Goal: Task Accomplishment & Management: Use online tool/utility

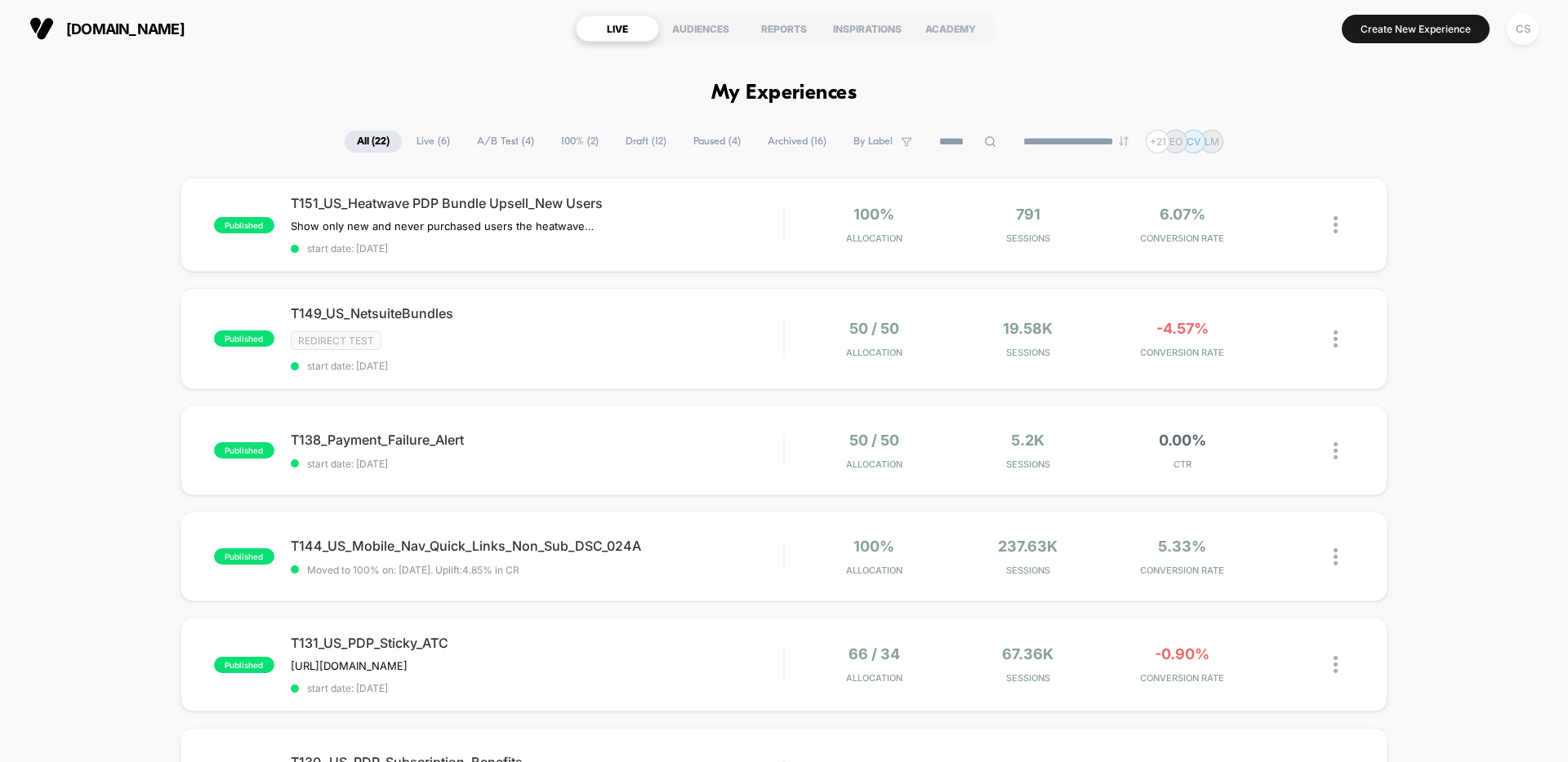
click at [629, 143] on span "Draft ( 12 )" at bounding box center [646, 142] width 65 height 22
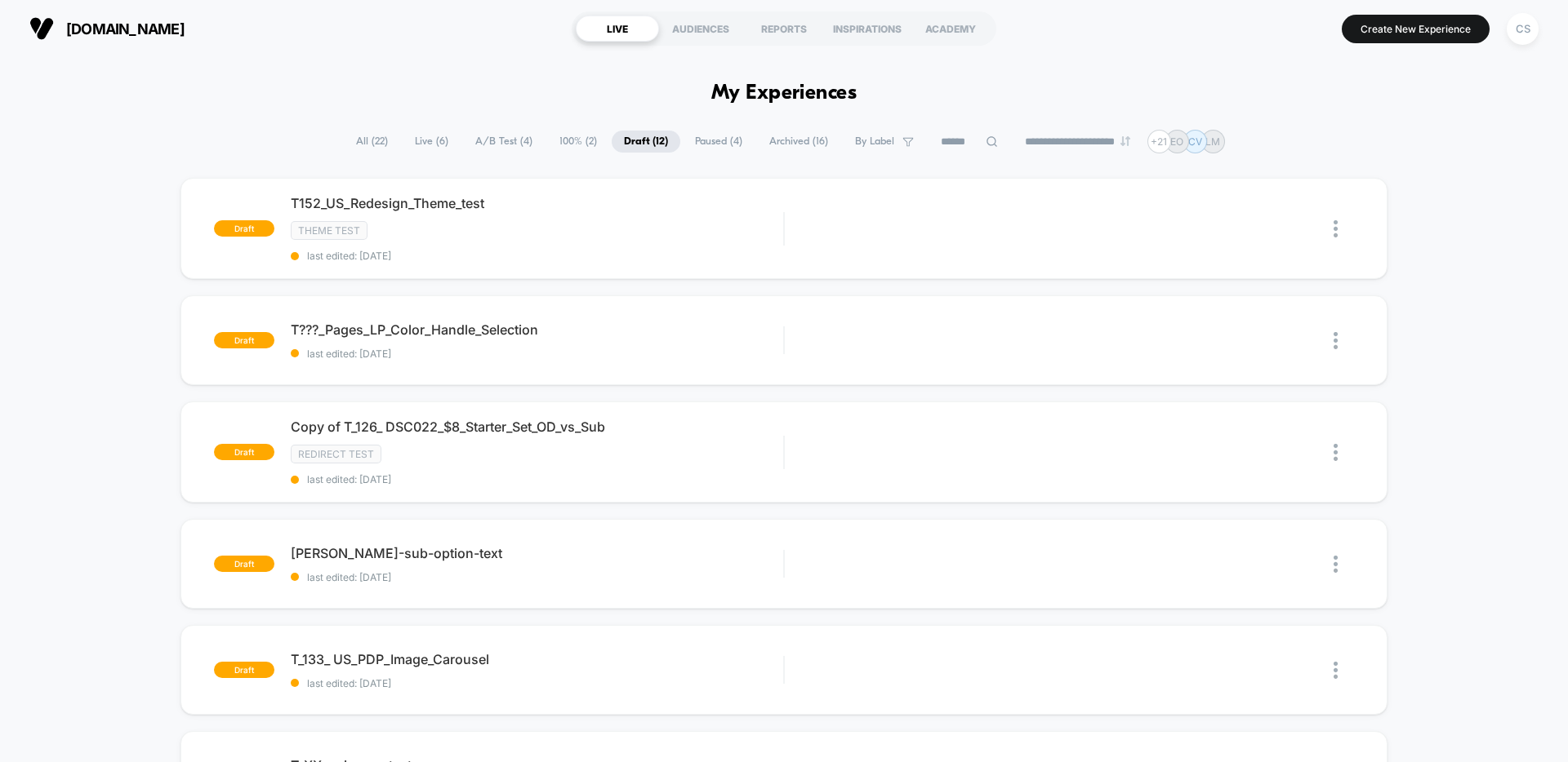
click at [479, 142] on span "A/B Test ( 4 )" at bounding box center [503, 142] width 81 height 22
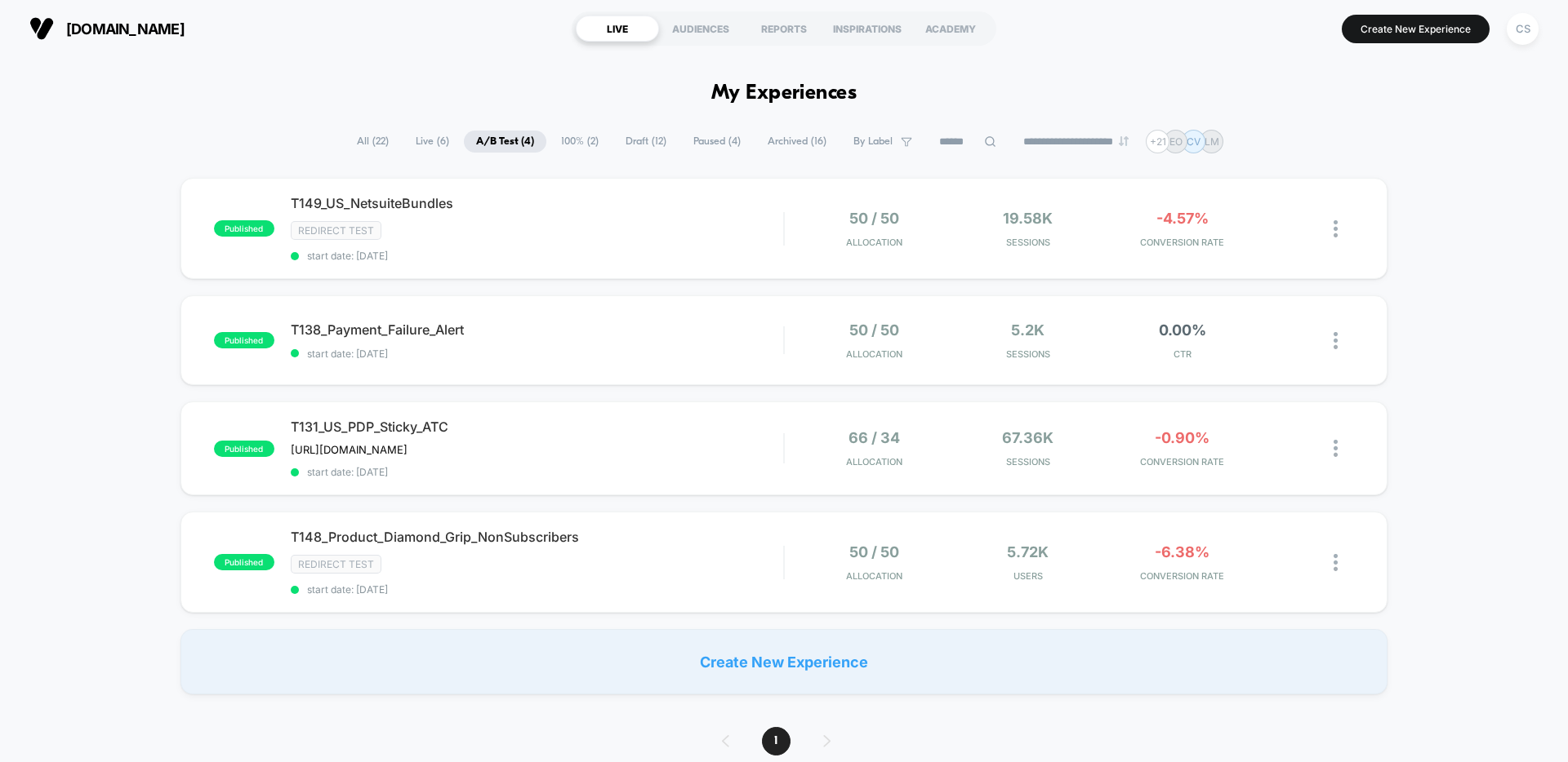
click at [416, 141] on span "Live ( 6 )" at bounding box center [432, 142] width 58 height 22
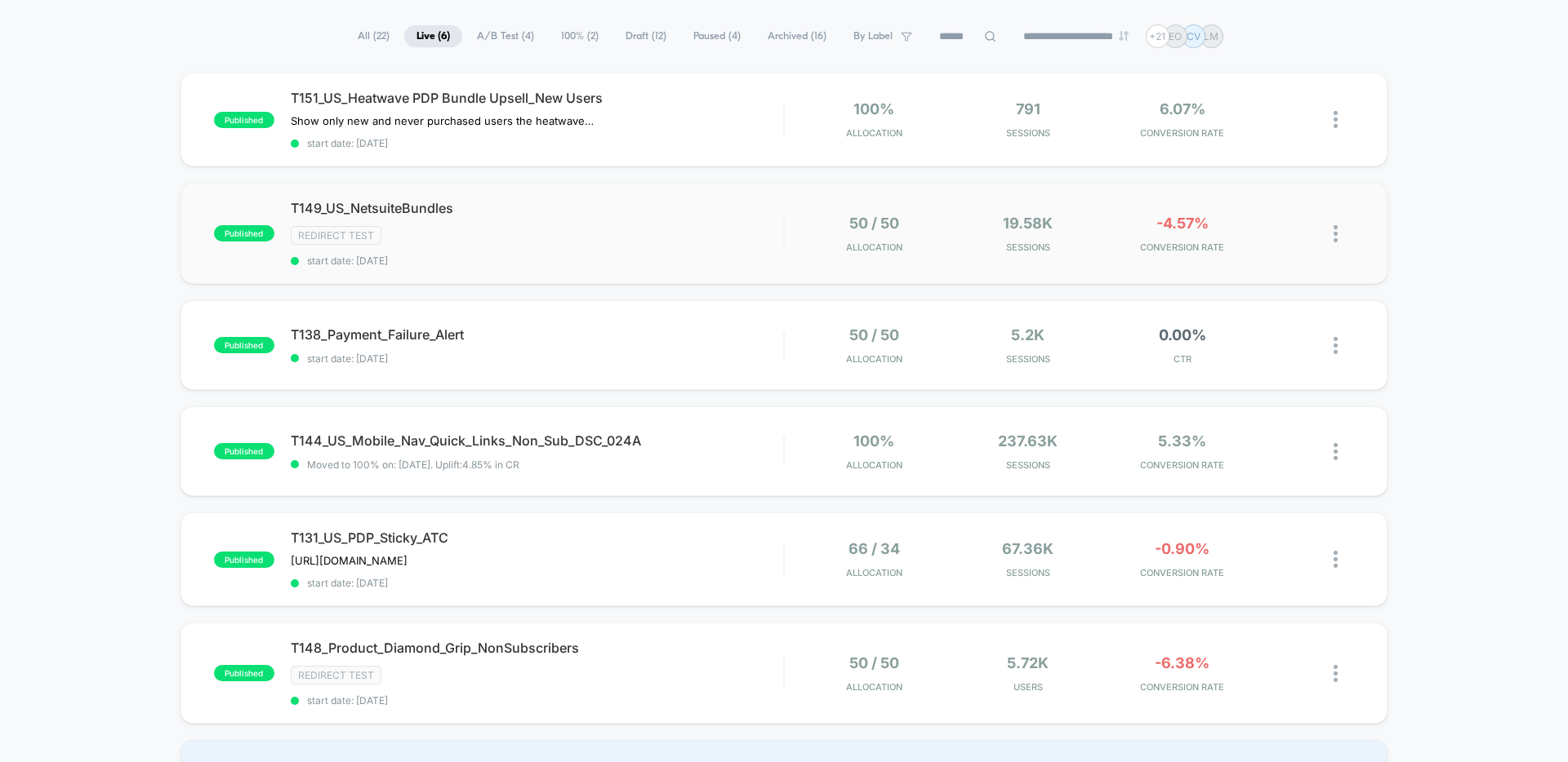
scroll to position [96, 0]
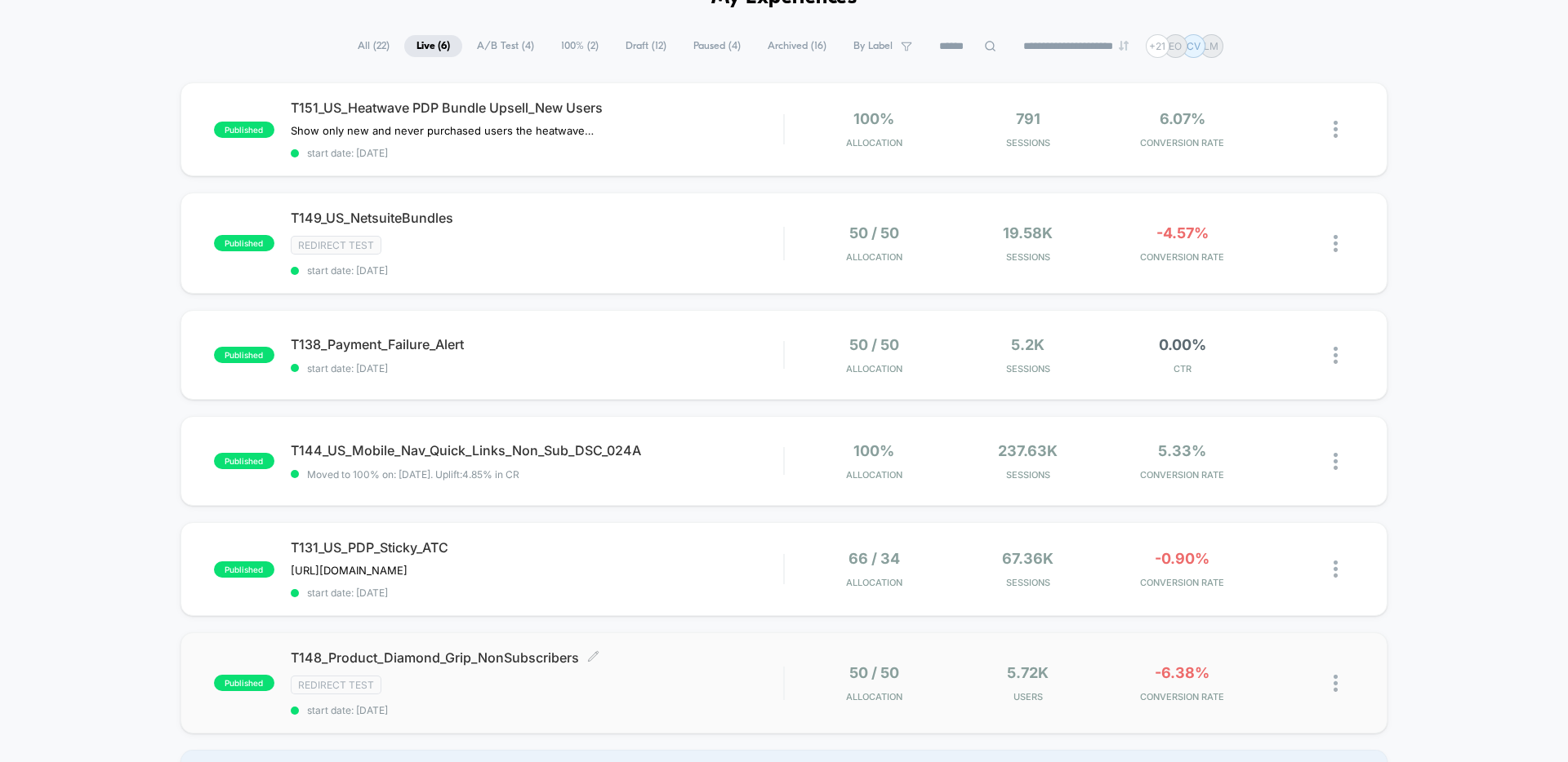
click at [680, 664] on div "T148_Product_Diamond_Grip_NonSubscribers Click to edit experience details Click…" at bounding box center [537, 683] width 493 height 67
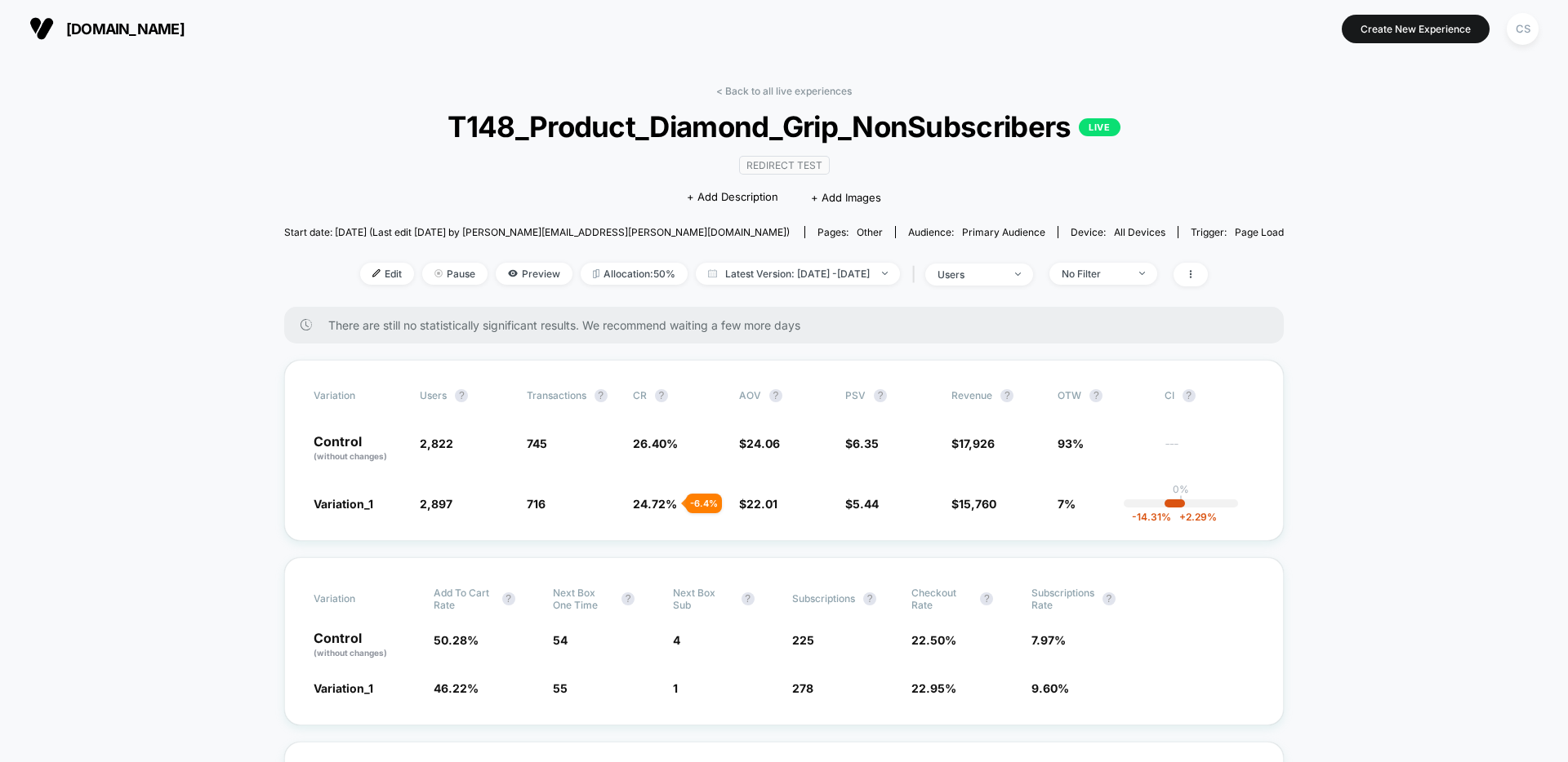
scroll to position [76, 0]
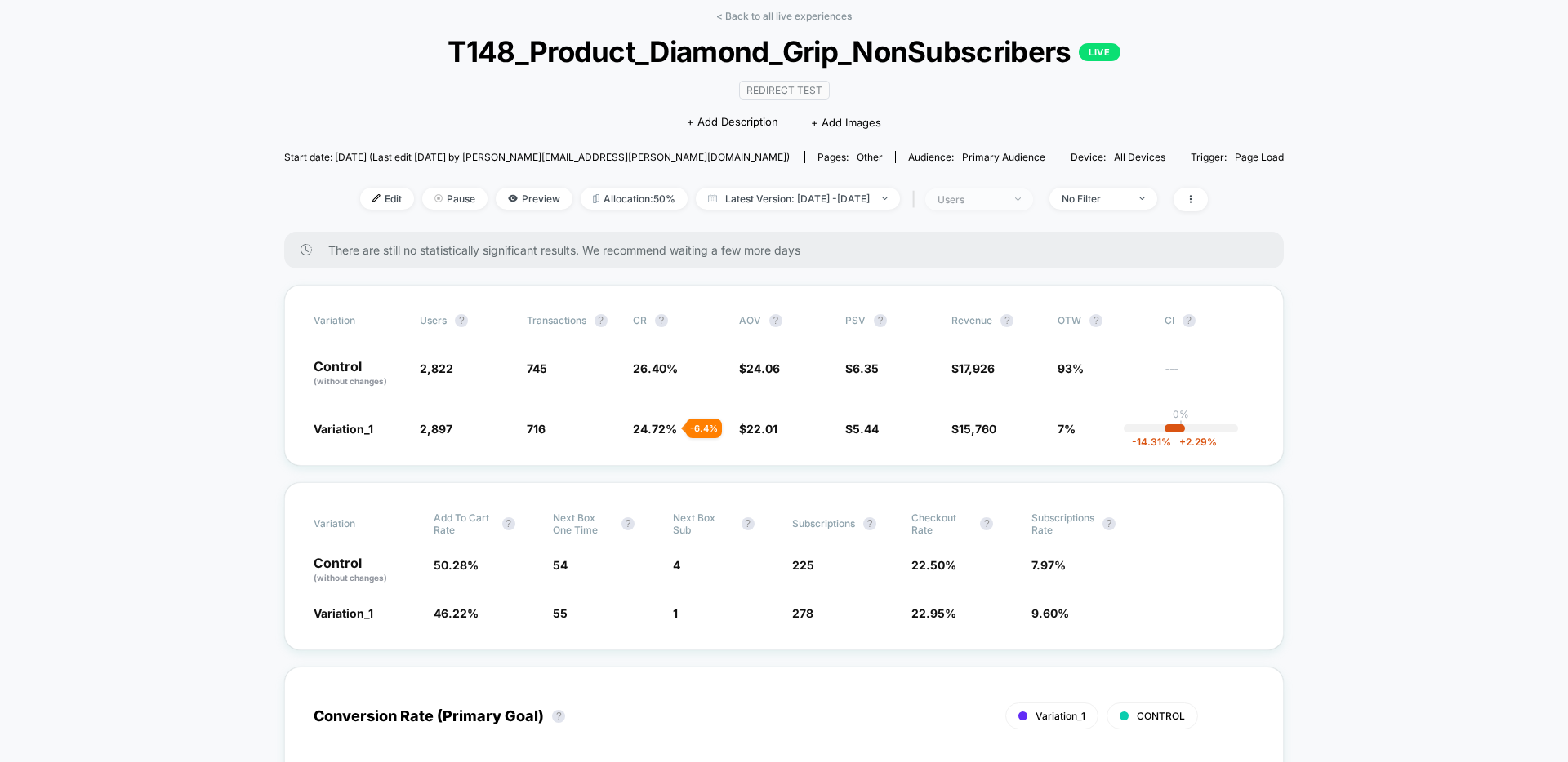
click at [1003, 198] on div "users" at bounding box center [970, 199] width 65 height 12
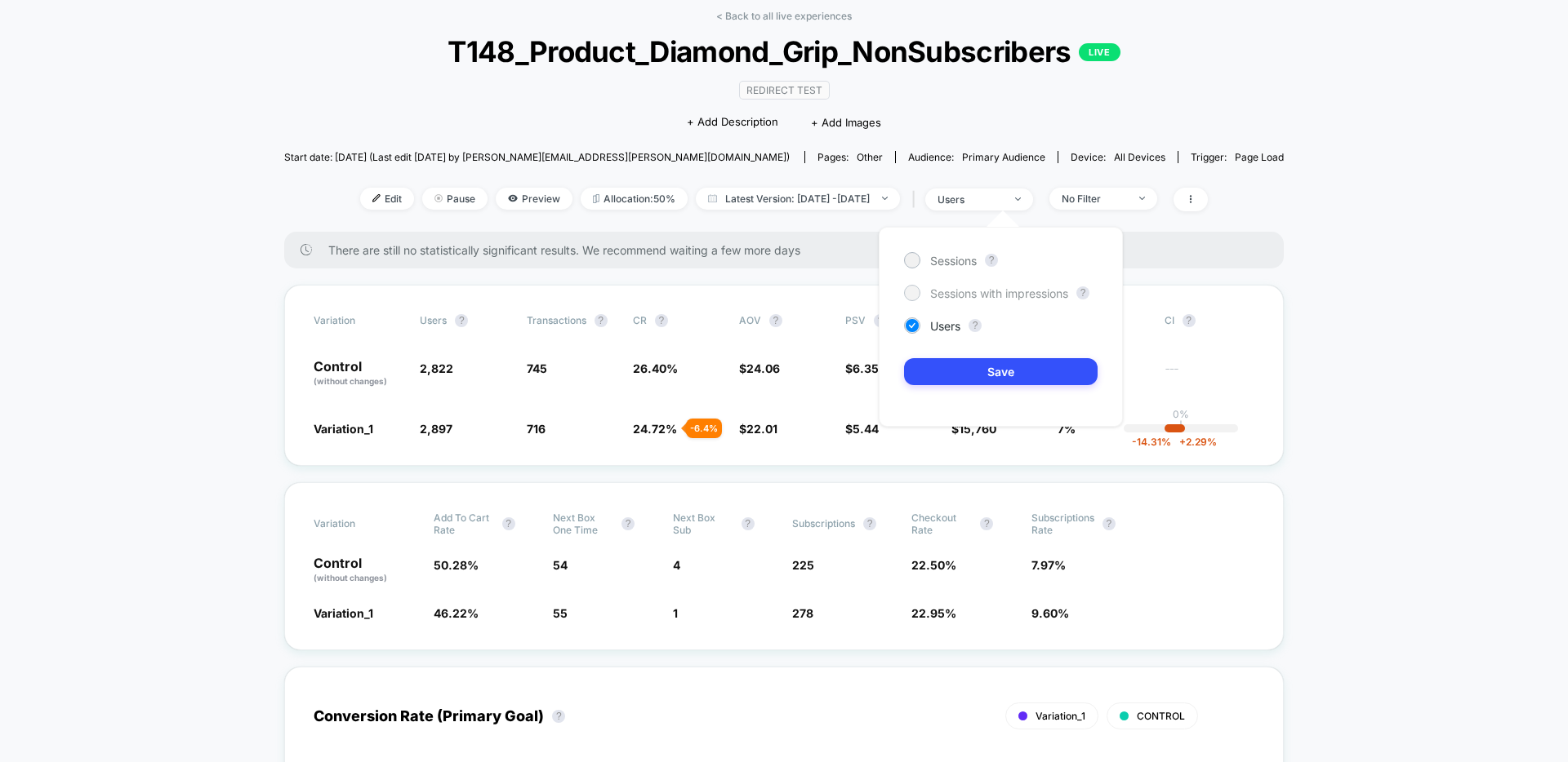
click at [1005, 287] on span "Sessions with impressions" at bounding box center [999, 294] width 138 height 14
click at [1007, 387] on div "Sessions ? Sessions with impressions ? Users ? Save" at bounding box center [1001, 326] width 244 height 200
click at [1006, 382] on button "Save" at bounding box center [1001, 372] width 193 height 27
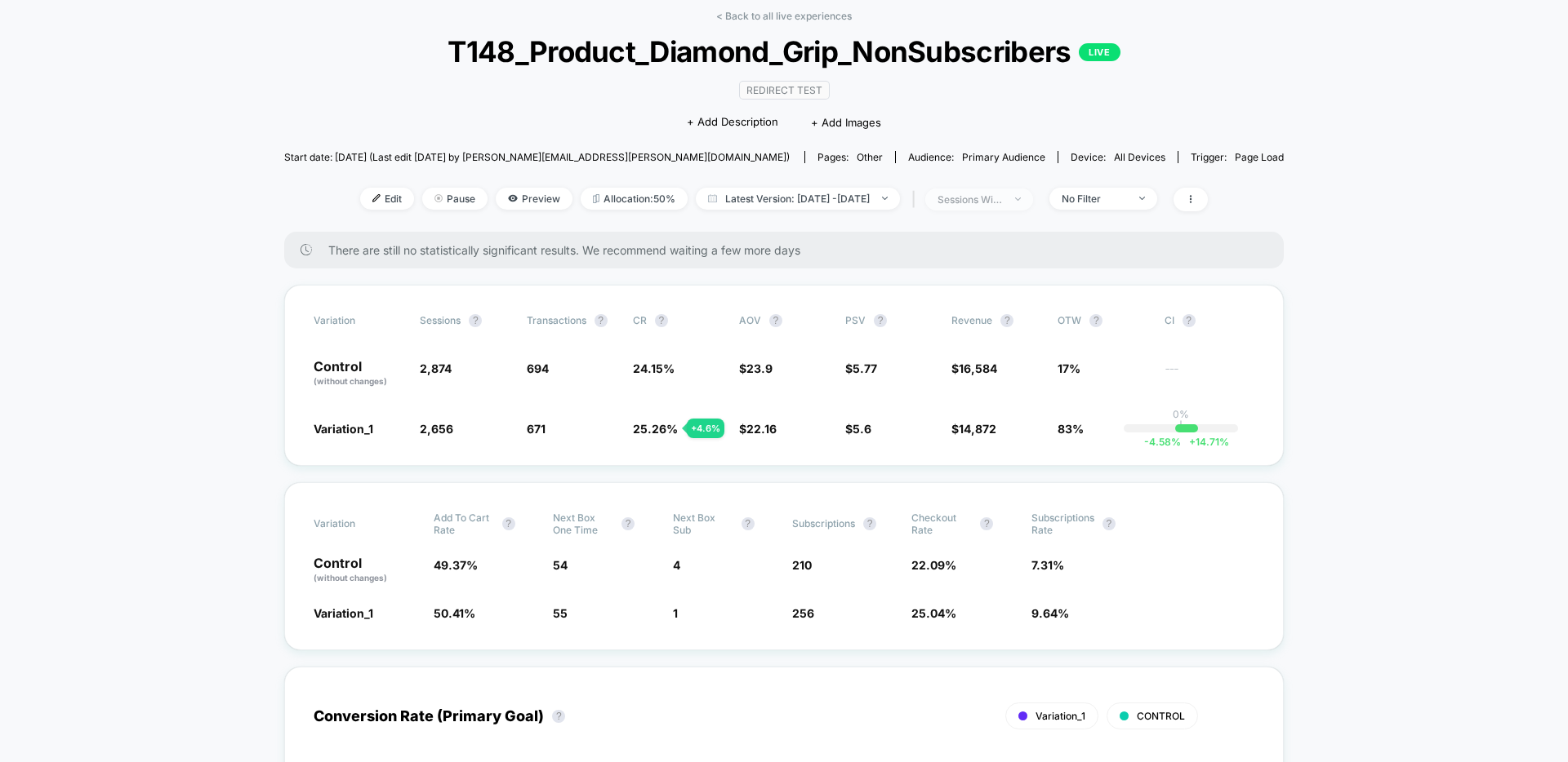
click at [995, 199] on div "sessions with impression" at bounding box center [970, 199] width 65 height 12
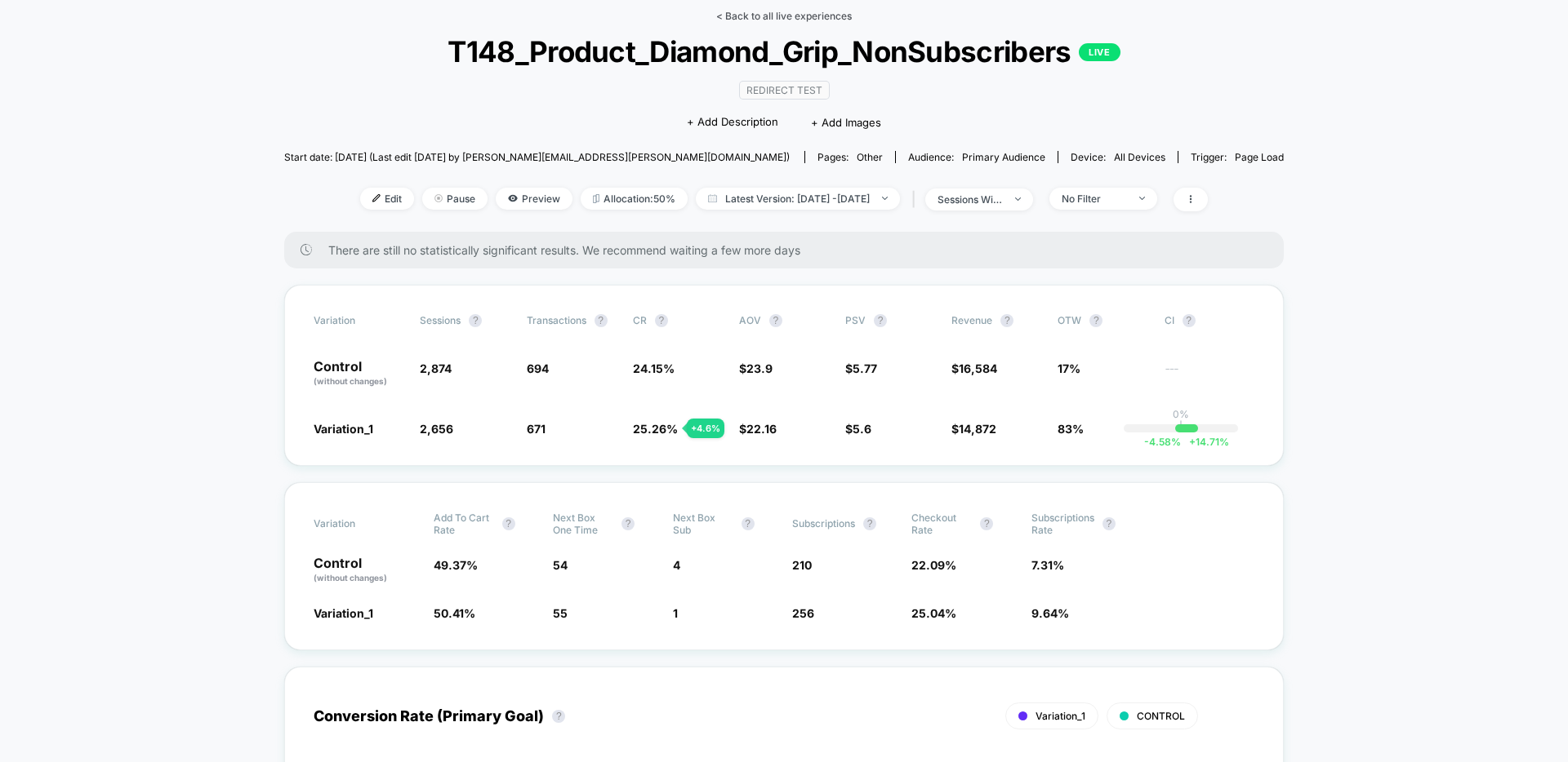
click at [750, 12] on link "< Back to all live experiences" at bounding box center [784, 15] width 136 height 12
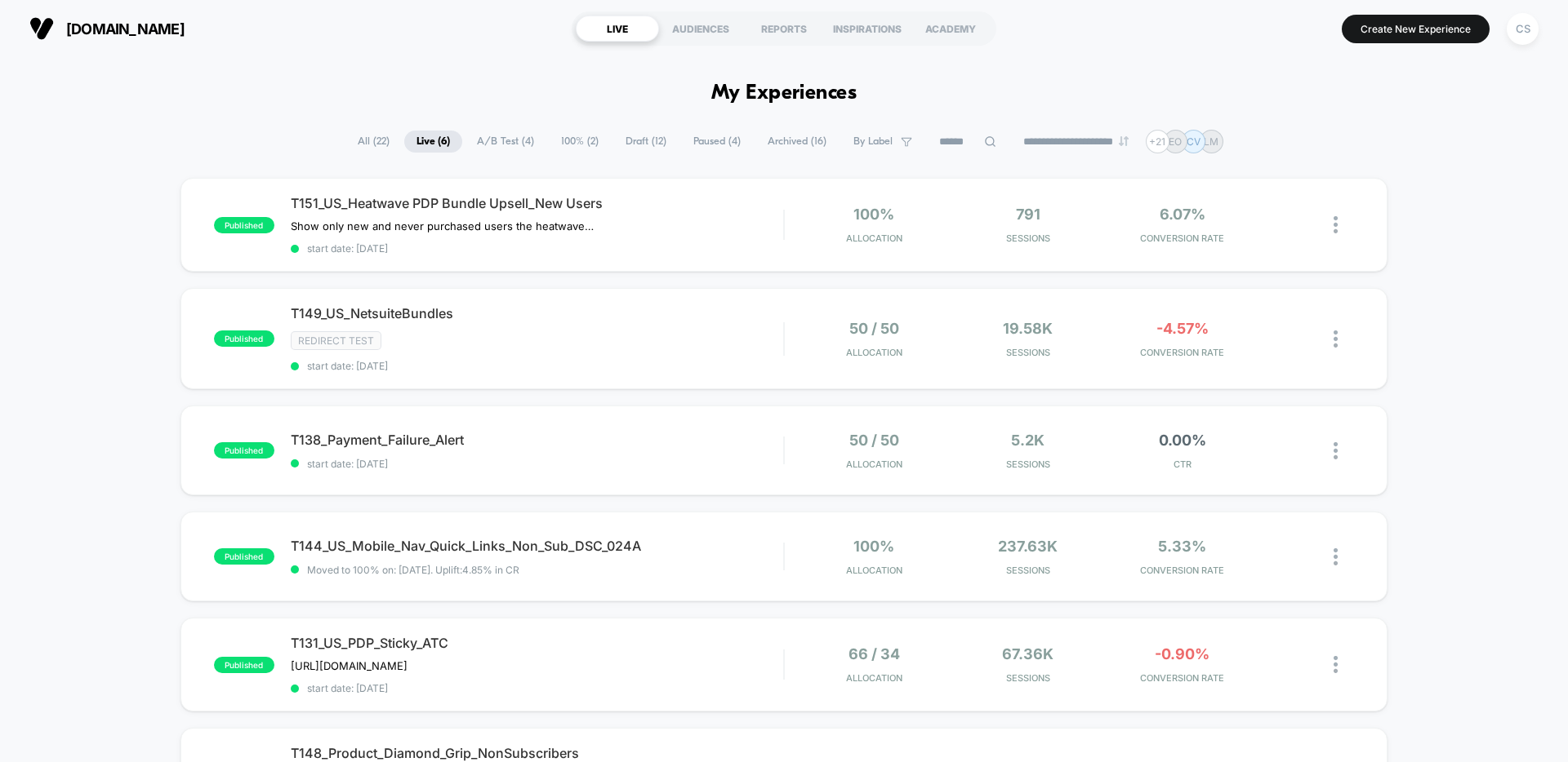
click at [616, 142] on span "Draft ( 12 )" at bounding box center [646, 142] width 65 height 22
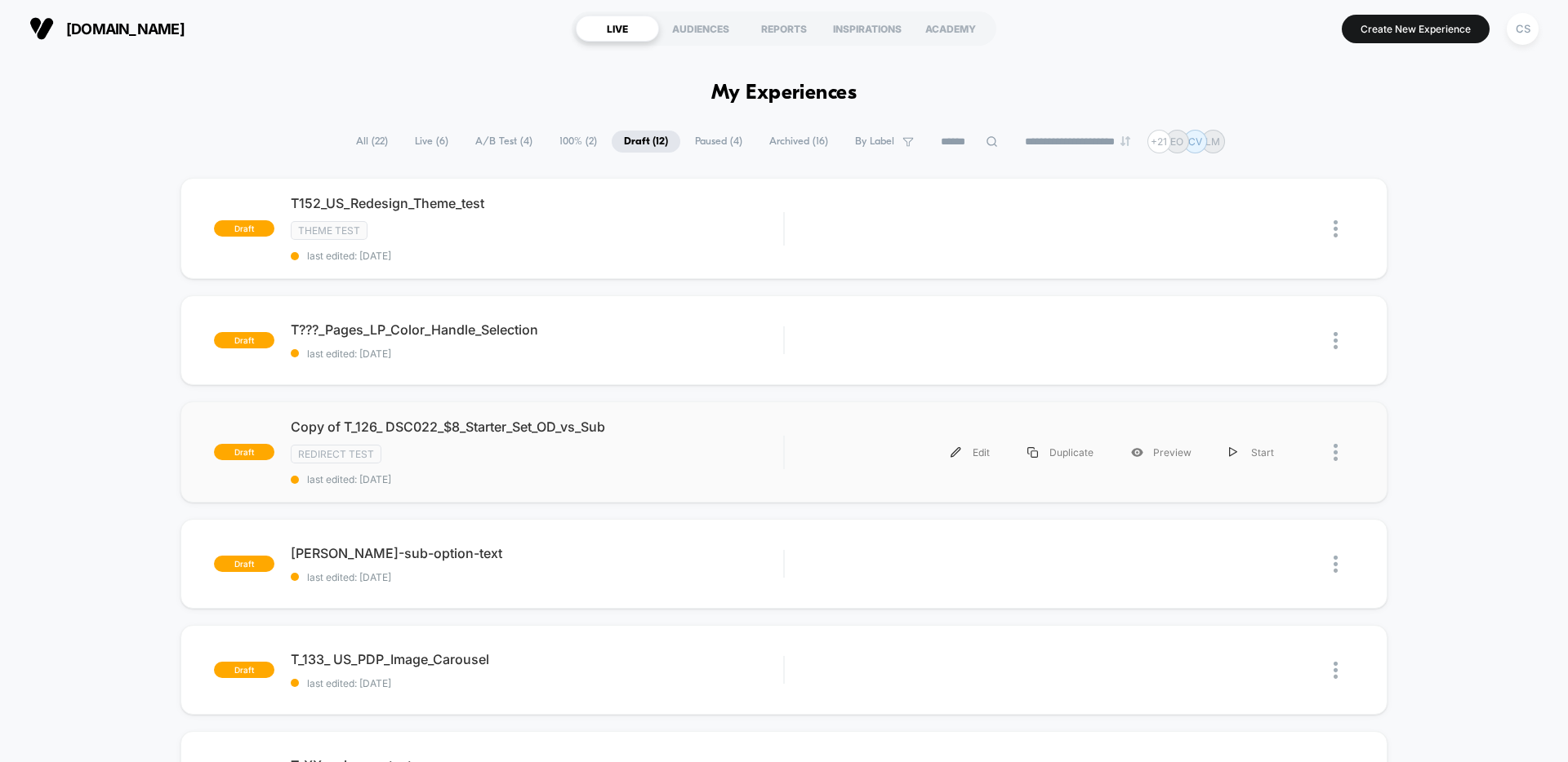
scroll to position [91, 0]
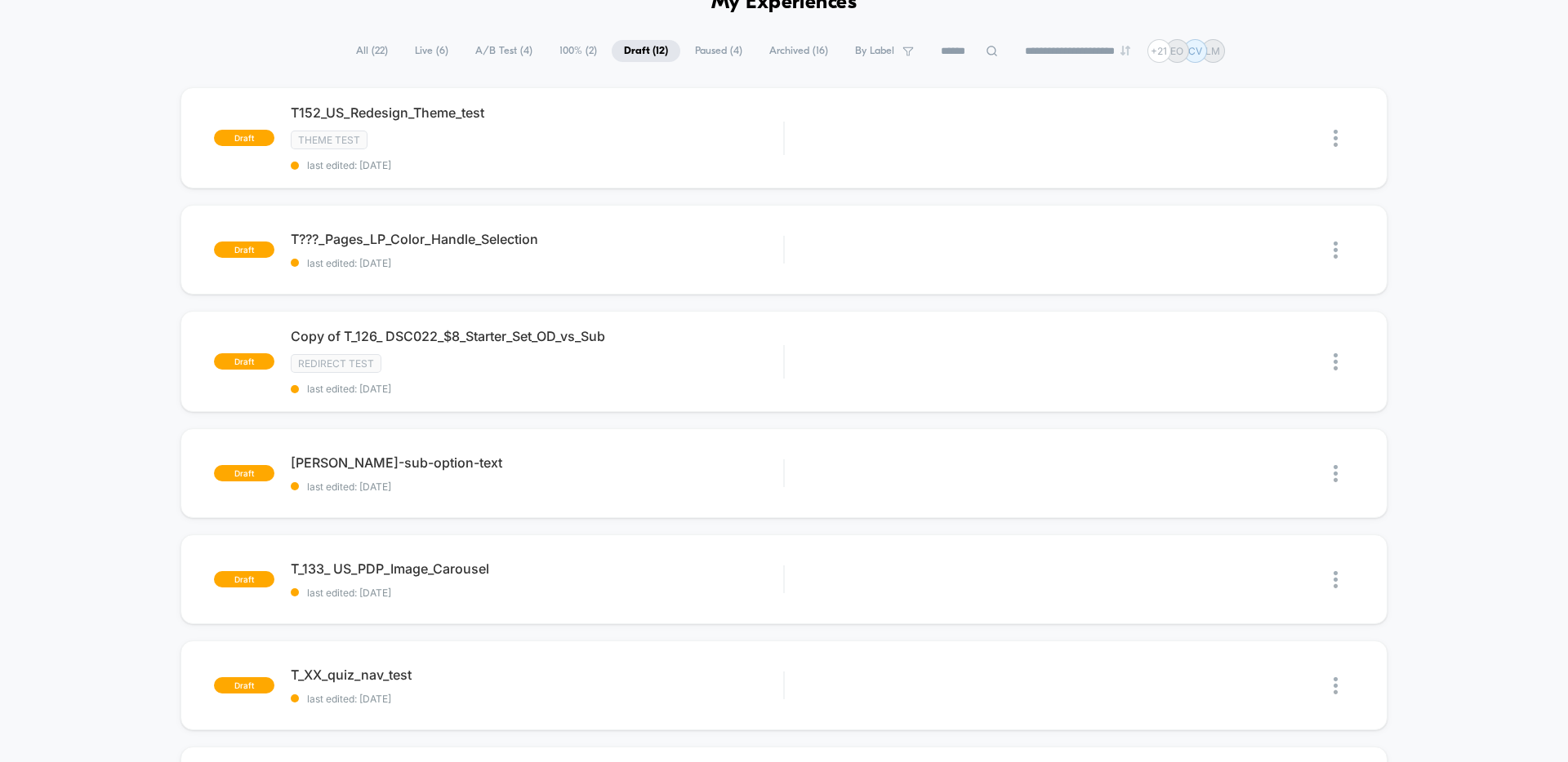
click at [699, 58] on span "Paused ( 4 )" at bounding box center [718, 51] width 72 height 22
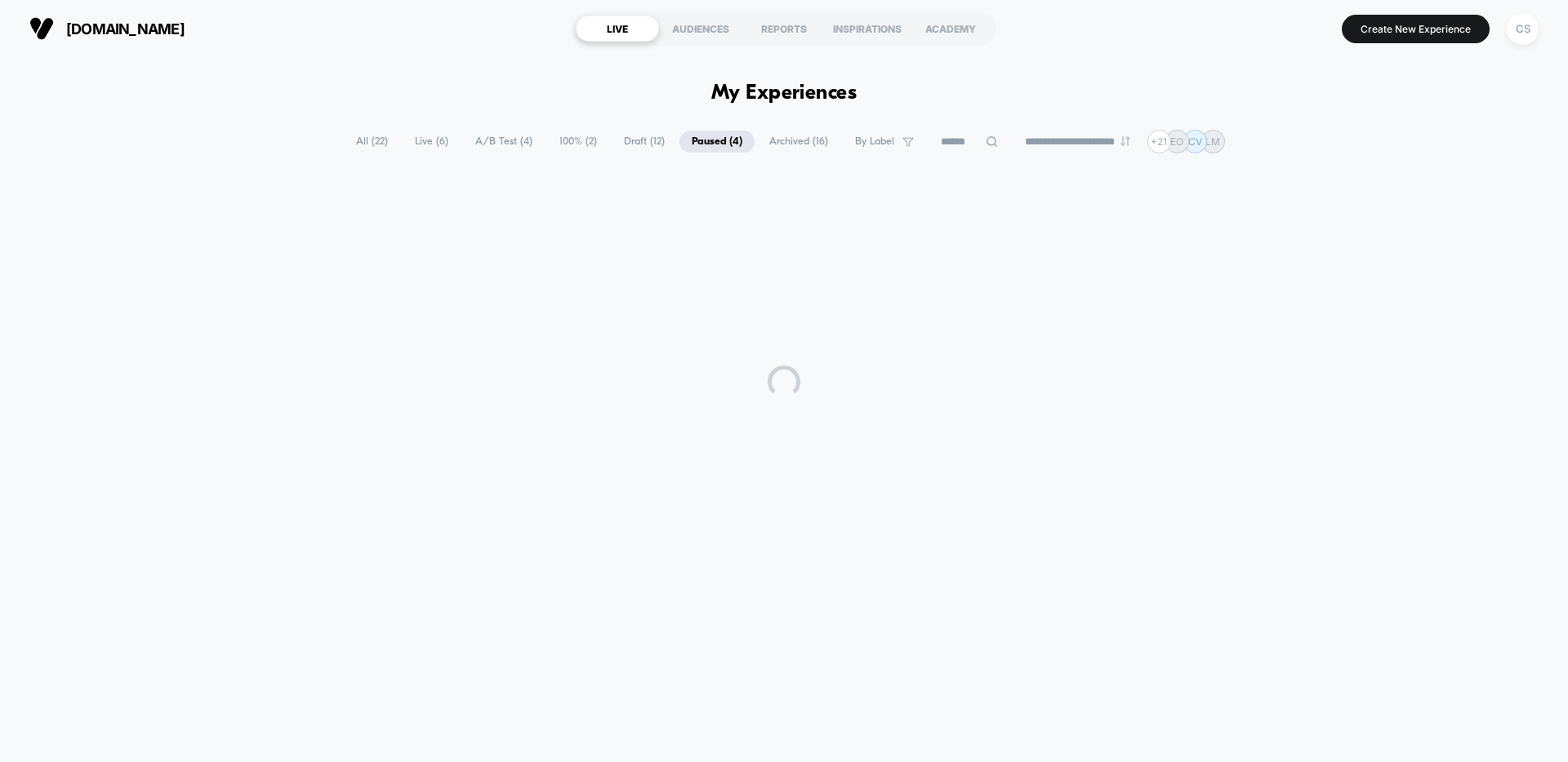
scroll to position [0, 0]
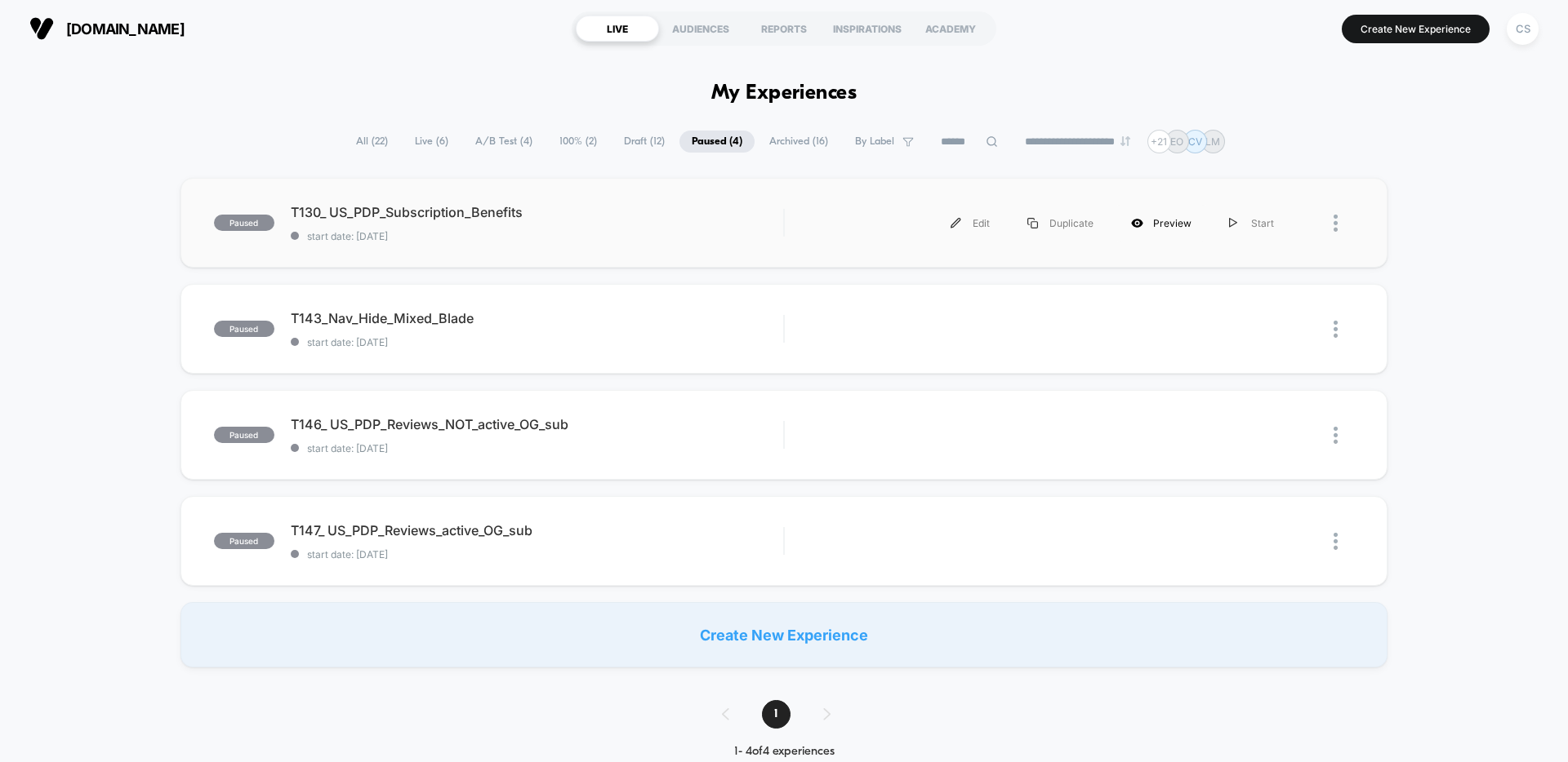
click at [1167, 226] on div "Preview" at bounding box center [1161, 223] width 98 height 36
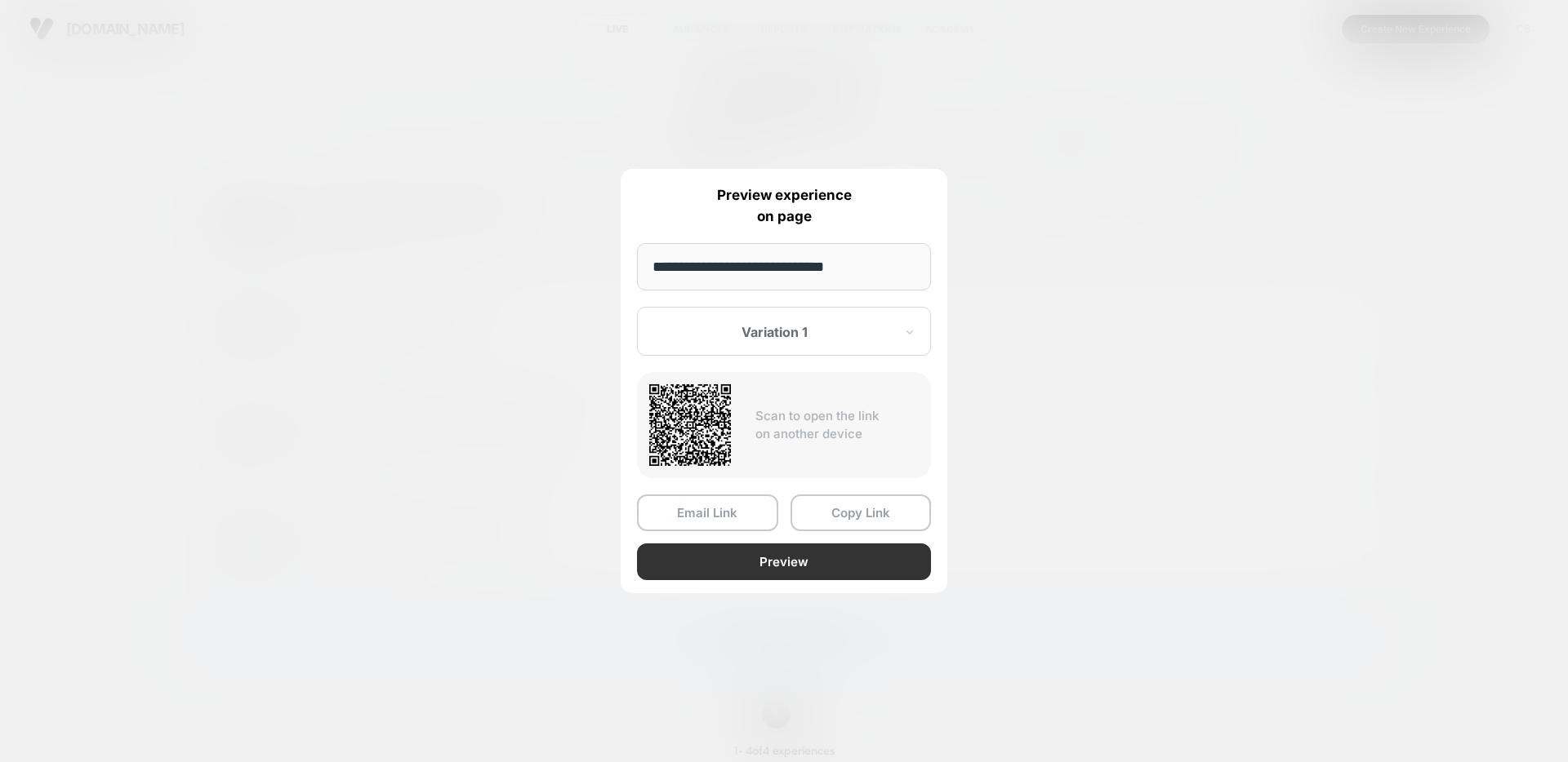
click at [787, 566] on button "Preview" at bounding box center [784, 562] width 294 height 36
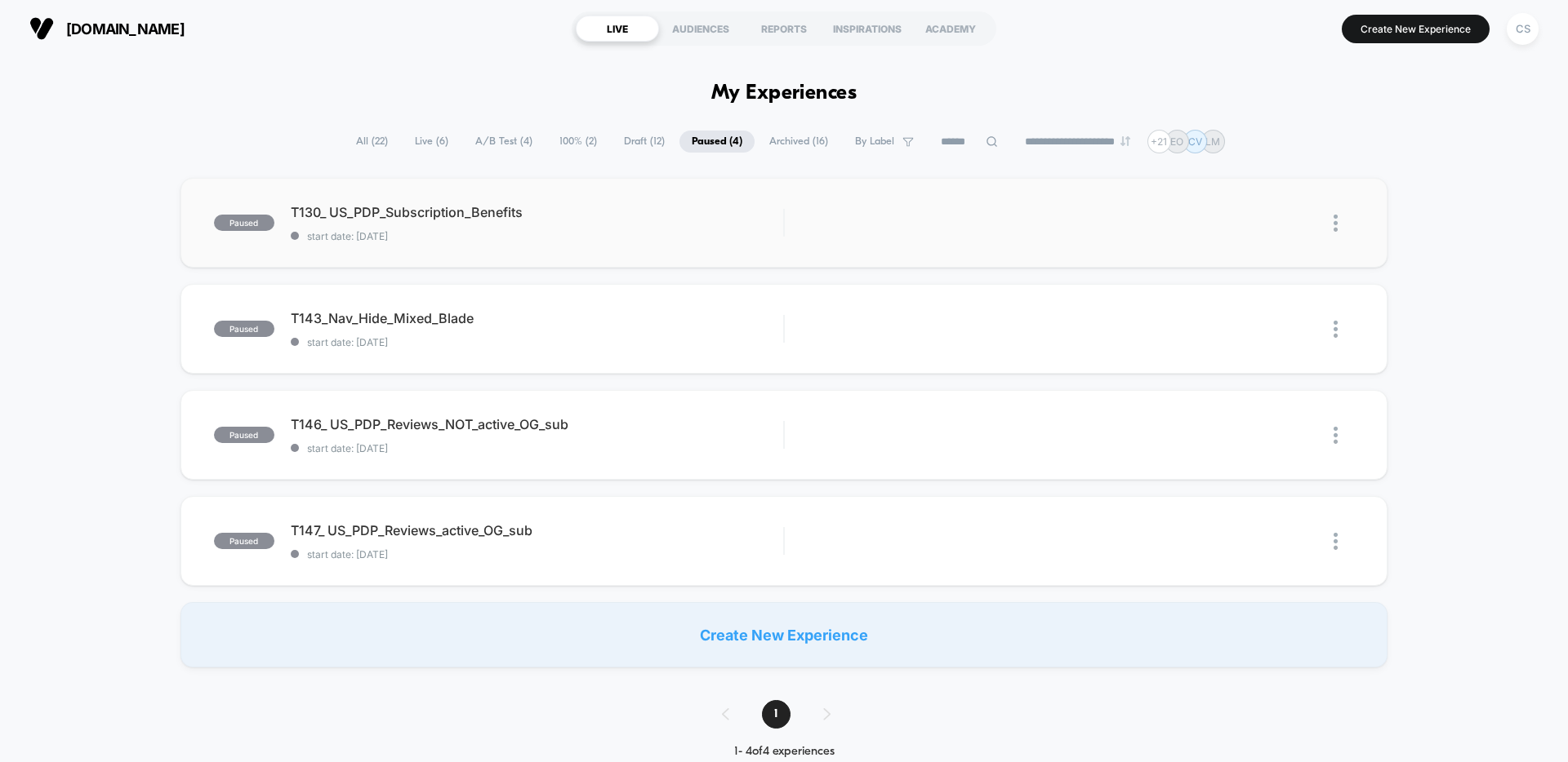
click at [413, 144] on span "Live ( 6 )" at bounding box center [431, 142] width 58 height 22
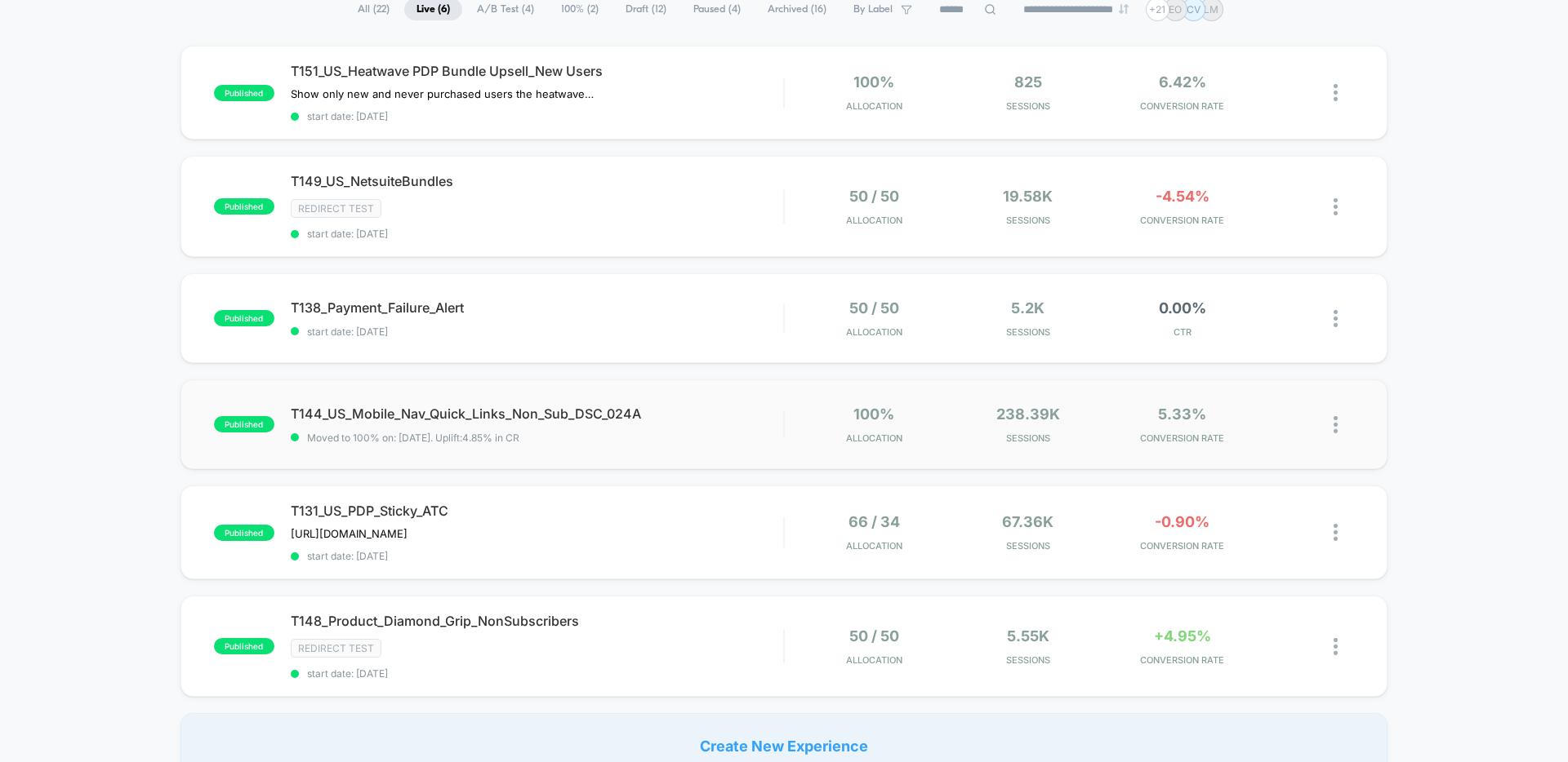
scroll to position [112, 0]
